Goal: Information Seeking & Learning: Learn about a topic

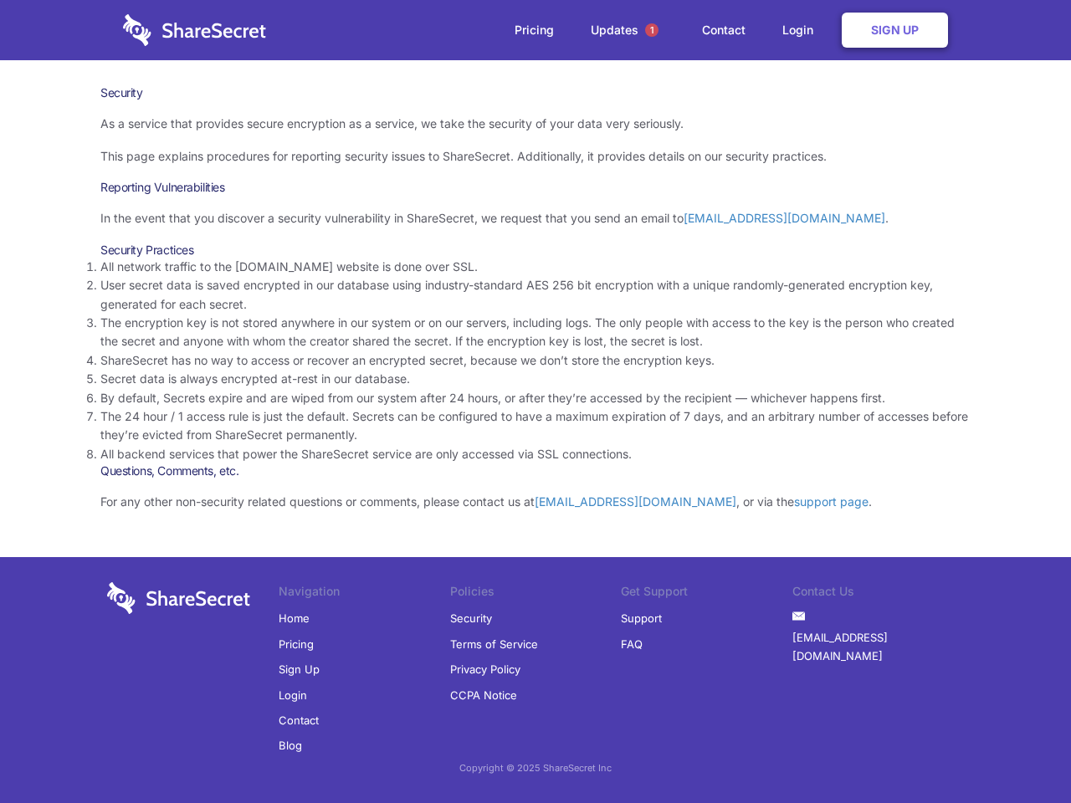
click at [535, 401] on li "By default, Secrets expire and are wiped from our system after 24 hours, or aft…" at bounding box center [535, 398] width 870 height 18
click at [652, 30] on span "1" at bounding box center [651, 29] width 13 height 13
